Goal: Task Accomplishment & Management: Complete application form

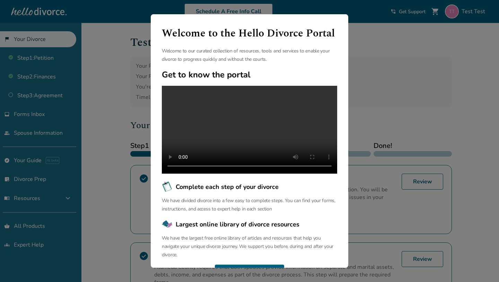
click at [129, 108] on div "Welcome to the Hello Divorce Portal Welcome to our curated collection of resour…" at bounding box center [249, 141] width 499 height 282
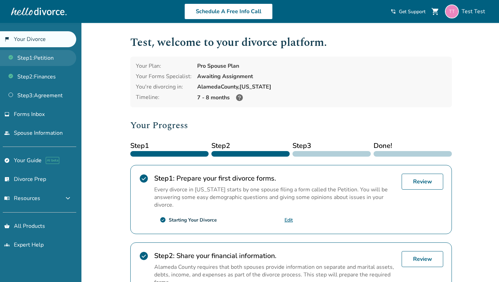
click at [49, 61] on link "Step 1 : Petition" at bounding box center [38, 58] width 76 height 16
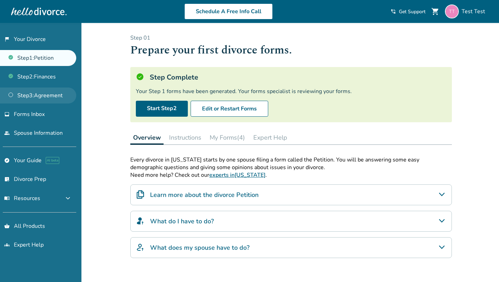
click at [51, 98] on link "Step 3 : Agreement" at bounding box center [38, 95] width 76 height 16
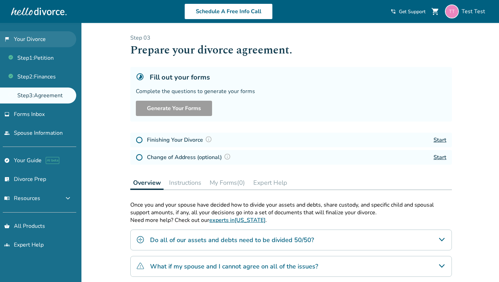
click at [61, 40] on link "flag_2 Your Divorce" at bounding box center [38, 39] width 76 height 16
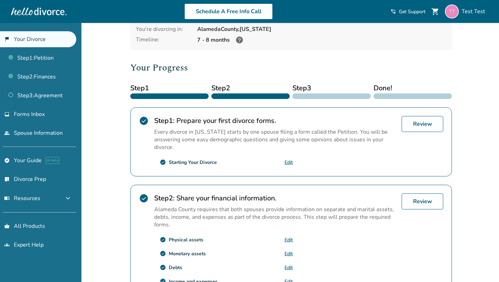
scroll to position [58, 0]
click at [286, 160] on link "Edit" at bounding box center [289, 161] width 8 height 7
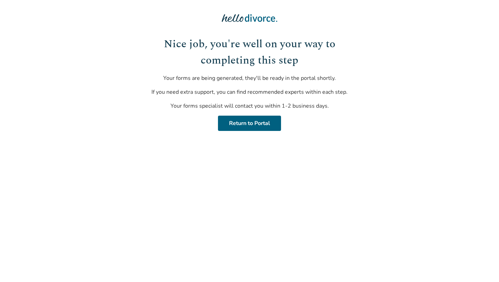
click at [240, 45] on h1 "Nice job, you're well on your way to completing this step" at bounding box center [249, 52] width 209 height 32
click at [238, 120] on link "Return to Portal" at bounding box center [249, 122] width 63 height 15
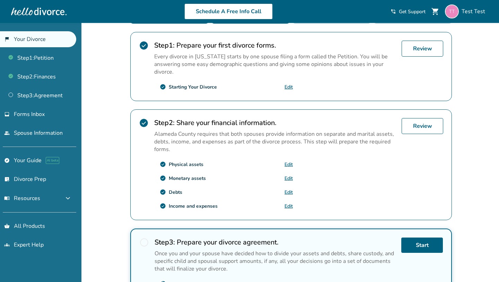
scroll to position [144, 0]
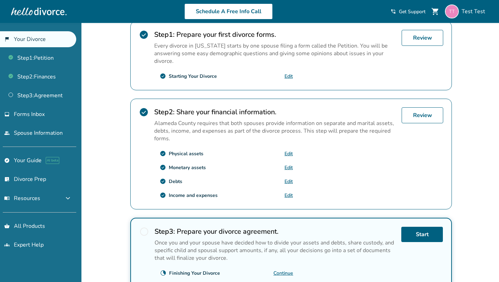
click at [286, 153] on link "Edit" at bounding box center [289, 153] width 8 height 7
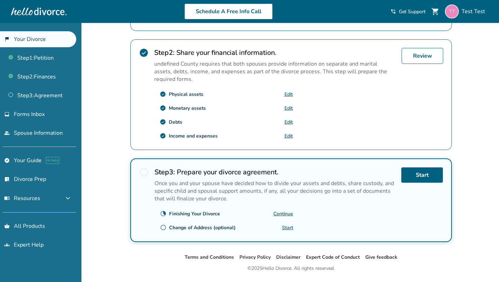
scroll to position [203, 0]
click at [290, 120] on link "Edit" at bounding box center [289, 122] width 8 height 7
click at [289, 135] on link "Edit" at bounding box center [289, 136] width 8 height 7
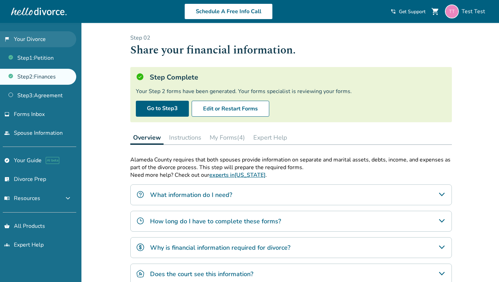
click at [34, 34] on link "flag_2 Your Divorce" at bounding box center [38, 39] width 76 height 16
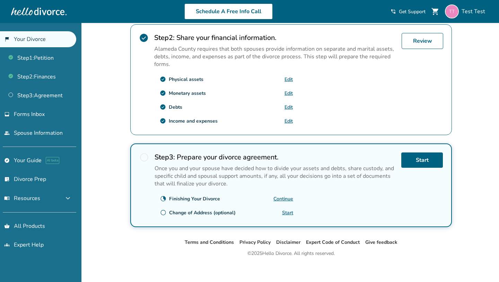
scroll to position [220, 0]
